Goal: Find contact information: Find contact information

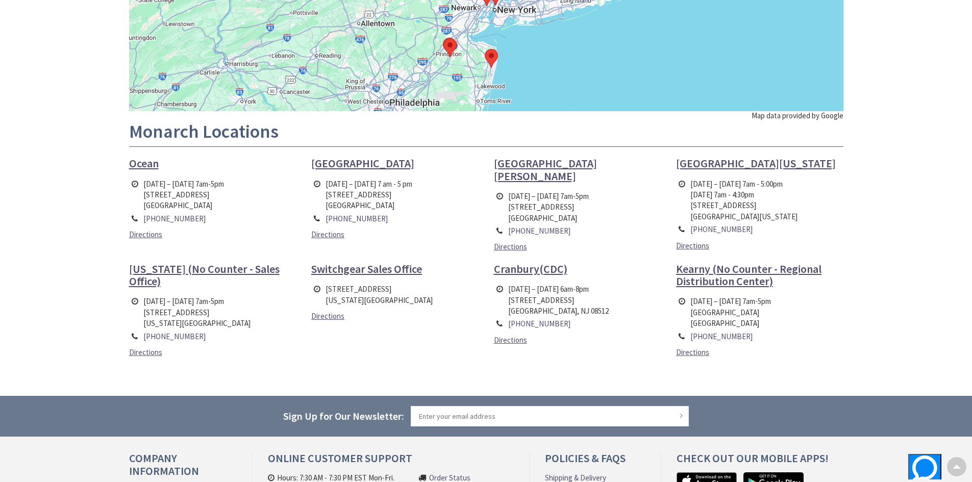
scroll to position [245, 0]
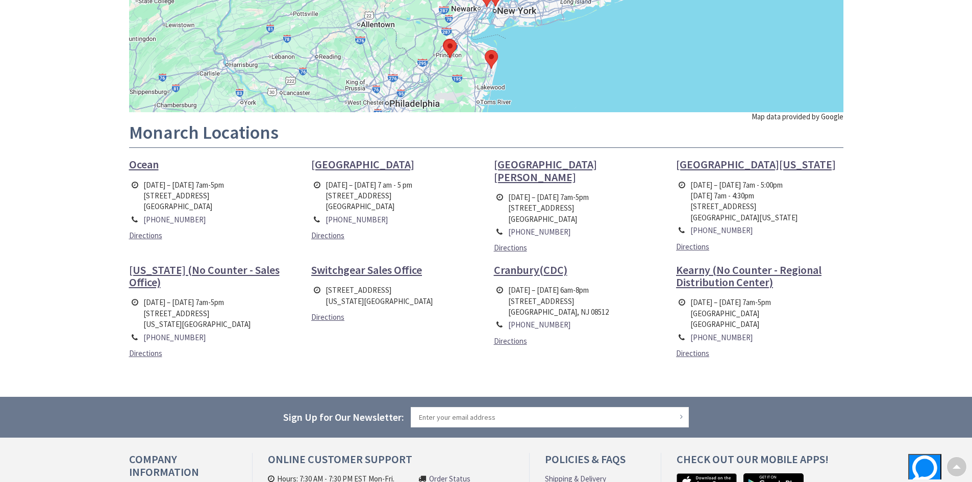
click at [155, 270] on span "[US_STATE] (No Counter - Sales Office)" at bounding box center [204, 276] width 151 height 27
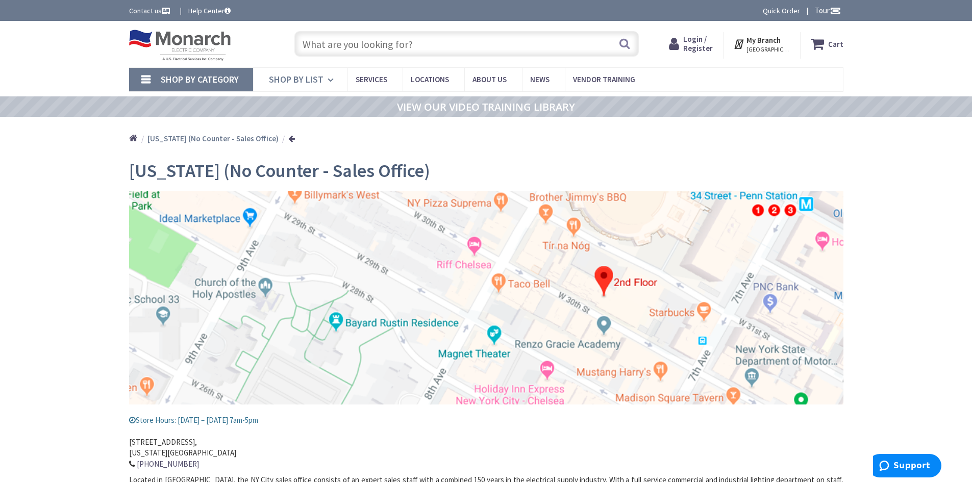
click at [328, 82] on icon at bounding box center [333, 80] width 10 height 22
click at [424, 49] on input "text" at bounding box center [466, 44] width 344 height 26
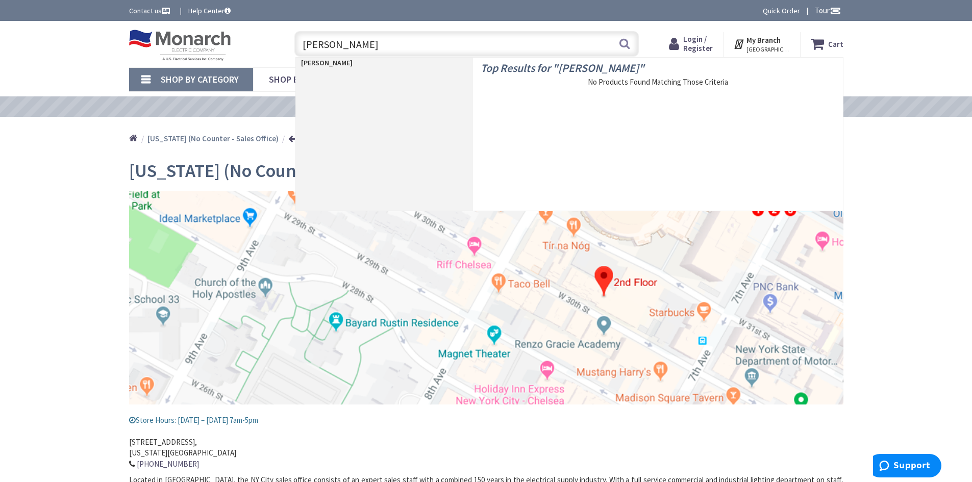
type input "JOSEPH ROOK"
